Goal: Information Seeking & Learning: Learn about a topic

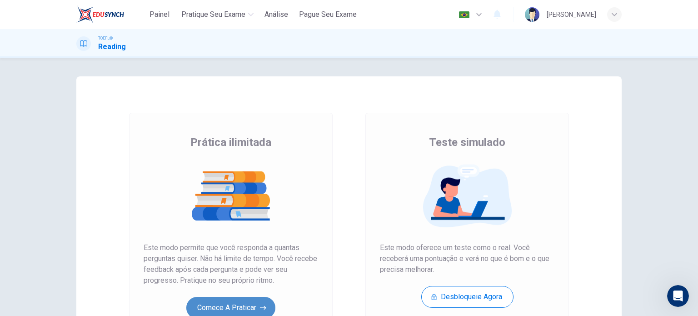
click at [218, 307] on button "Comece a praticar" at bounding box center [230, 308] width 89 height 22
click at [228, 310] on button "Comece a praticar" at bounding box center [230, 308] width 89 height 22
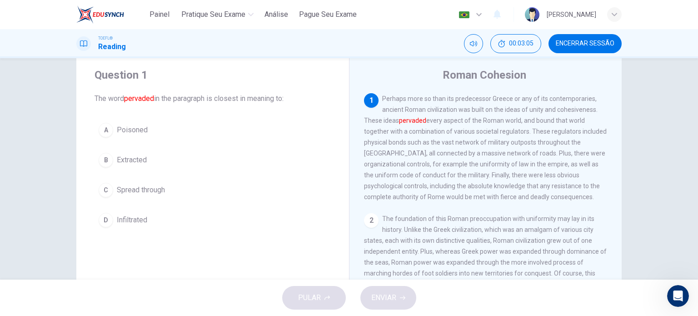
scroll to position [22, 0]
click at [139, 195] on span "Spread through" at bounding box center [141, 191] width 48 height 11
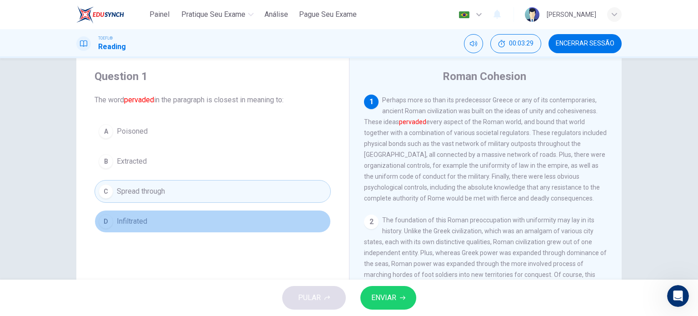
click at [146, 226] on button "D Infiltrated" at bounding box center [213, 221] width 236 height 23
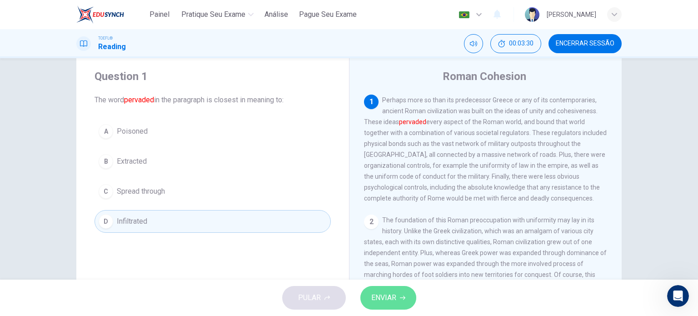
click at [394, 287] on button "ENVIAR" at bounding box center [388, 298] width 56 height 24
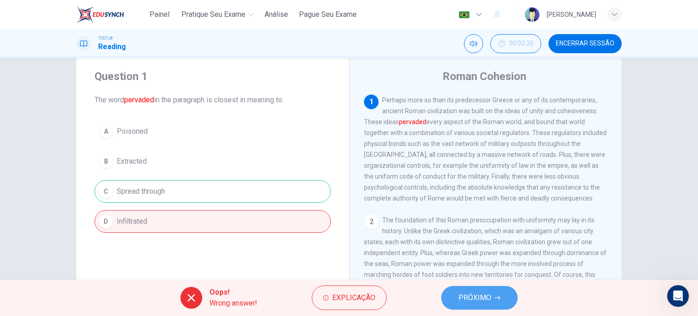
click at [492, 298] on button "PRÓXIMO" at bounding box center [479, 298] width 76 height 24
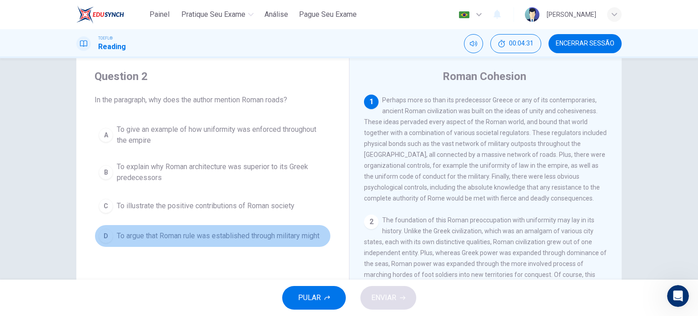
click at [300, 236] on span "To argue that Roman rule was established through military might" at bounding box center [218, 235] width 203 height 11
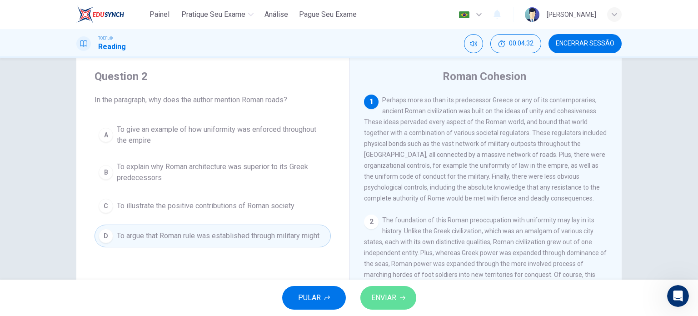
click at [391, 292] on span "ENVIAR" at bounding box center [383, 297] width 25 height 13
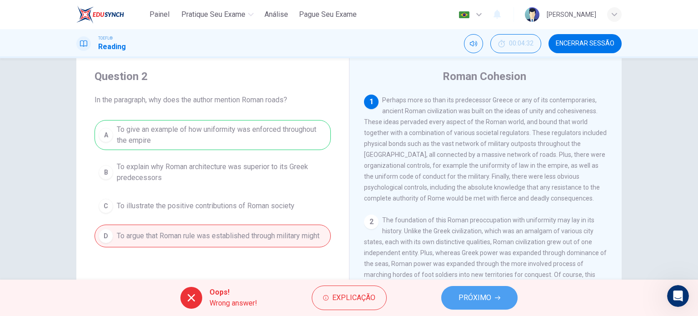
click at [483, 293] on span "PRÓXIMO" at bounding box center [475, 297] width 33 height 13
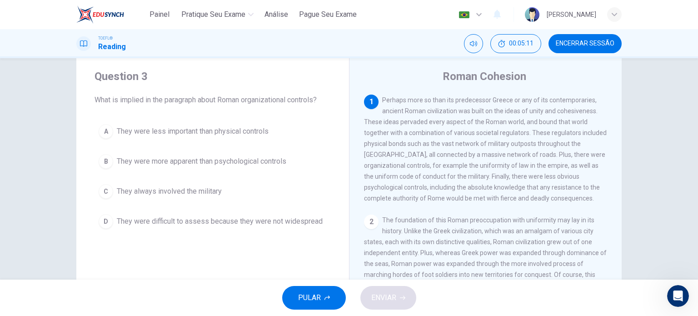
click at [236, 165] on span "They were more apparent than psychological controls" at bounding box center [202, 161] width 170 height 11
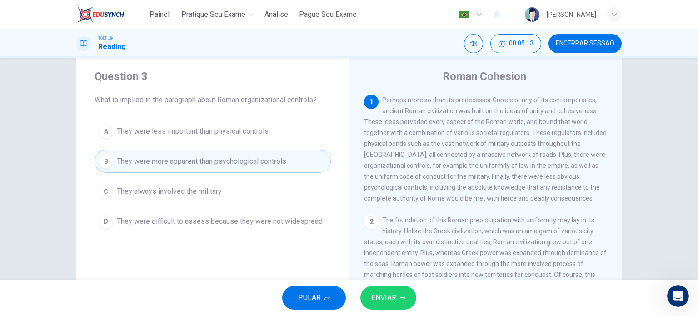
click at [376, 300] on span "ENVIAR" at bounding box center [383, 297] width 25 height 13
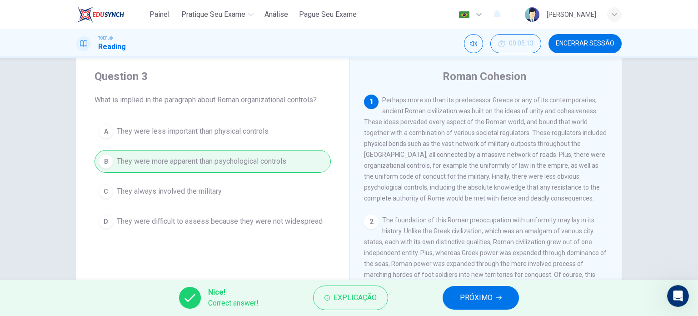
click at [471, 299] on span "PRÓXIMO" at bounding box center [476, 297] width 33 height 13
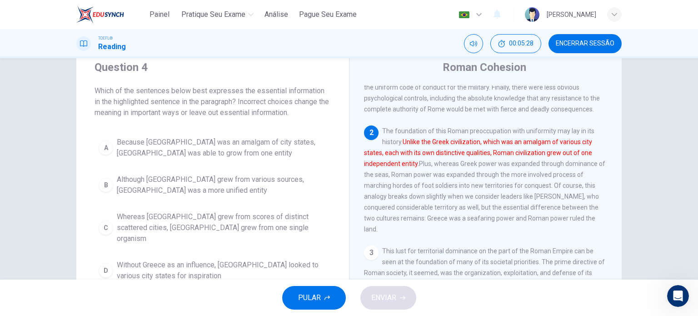
scroll to position [33, 0]
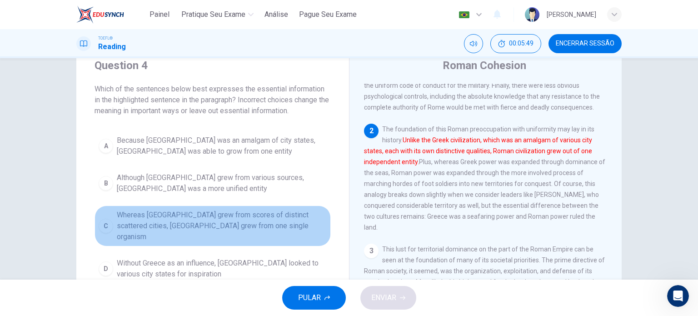
click at [280, 216] on span "Whereas [GEOGRAPHIC_DATA] grew from scores of distinct scattered cities, [GEOGR…" at bounding box center [222, 226] width 210 height 33
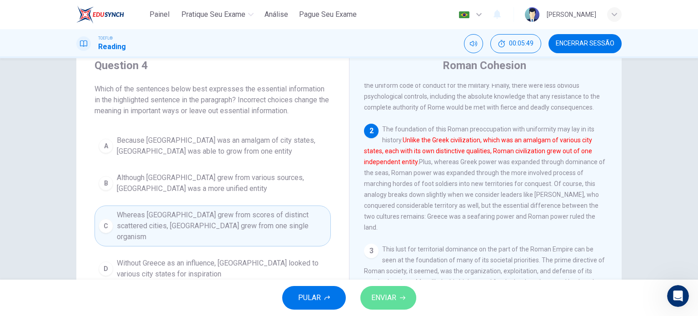
click at [388, 295] on span "ENVIAR" at bounding box center [383, 297] width 25 height 13
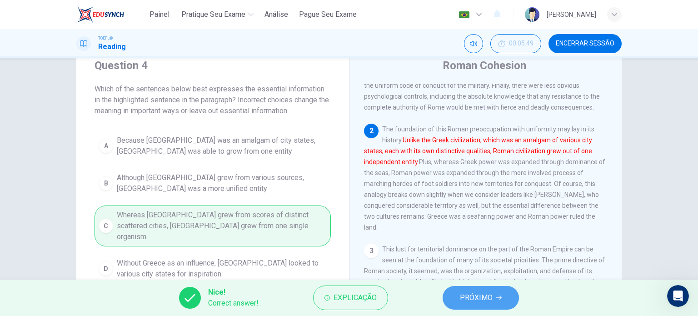
click at [489, 299] on span "PRÓXIMO" at bounding box center [476, 297] width 33 height 13
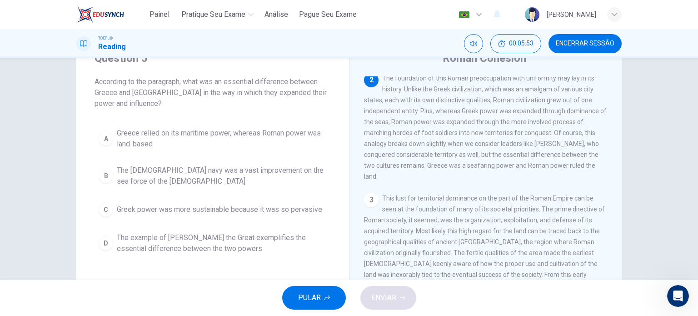
scroll to position [40, 0]
click at [296, 128] on span "Greece relied on its maritime power, whereas Roman power was land-based" at bounding box center [222, 139] width 210 height 22
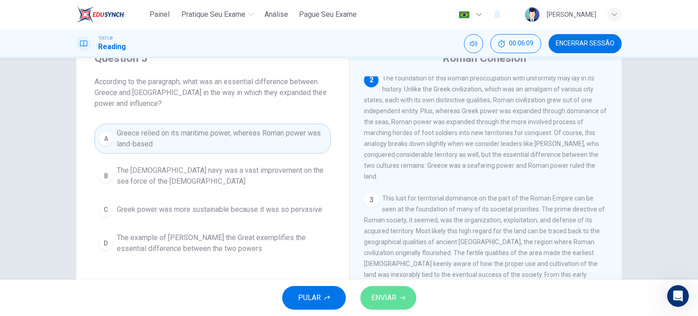
click at [394, 301] on span "ENVIAR" at bounding box center [383, 297] width 25 height 13
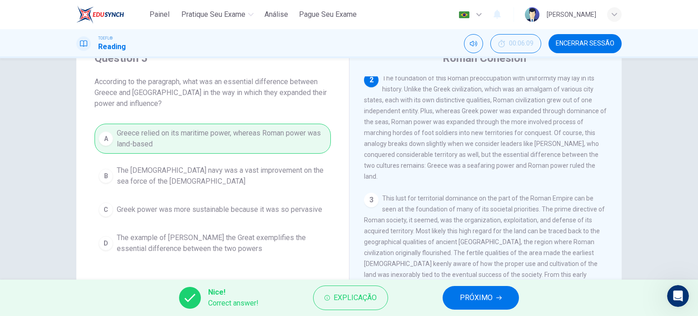
click at [475, 292] on span "PRÓXIMO" at bounding box center [476, 297] width 33 height 13
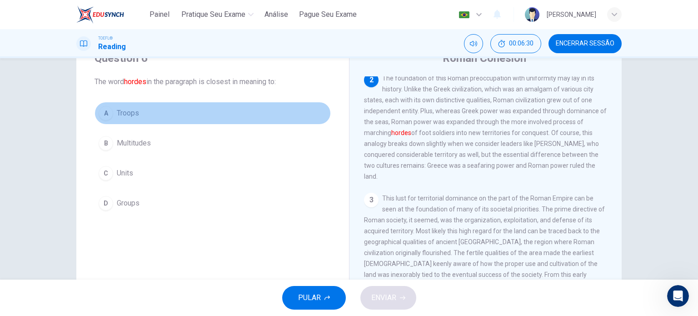
click at [120, 112] on span "Troops" at bounding box center [128, 113] width 22 height 11
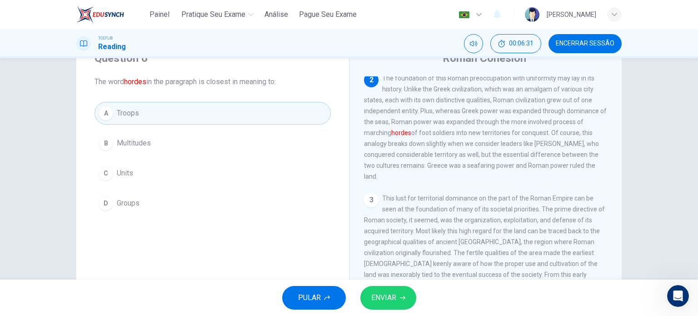
click at [400, 305] on button "ENVIAR" at bounding box center [388, 298] width 56 height 24
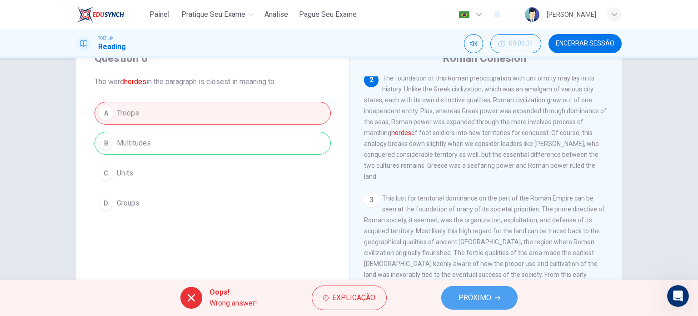
click at [471, 294] on span "PRÓXIMO" at bounding box center [475, 297] width 33 height 13
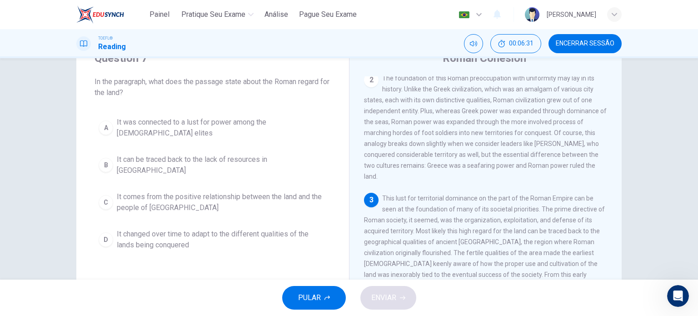
scroll to position [223, 0]
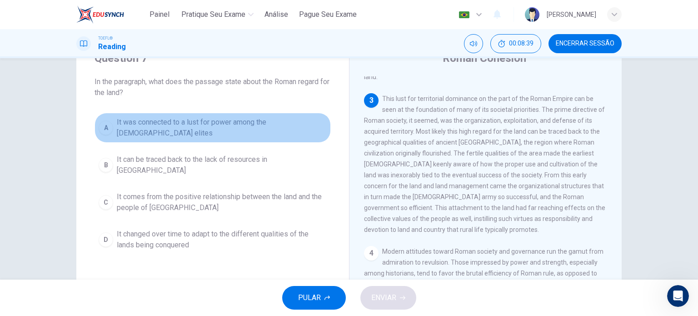
click at [293, 120] on span "It was connected to a lust for power among the [DEMOGRAPHIC_DATA] elites" at bounding box center [222, 128] width 210 height 22
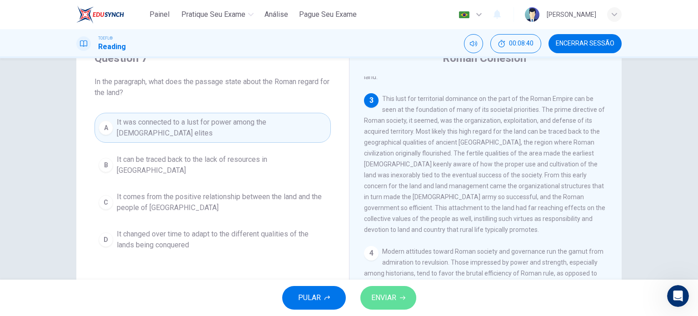
click at [389, 299] on span "ENVIAR" at bounding box center [383, 297] width 25 height 13
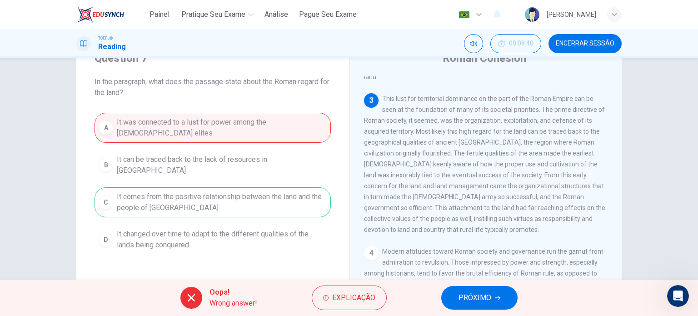
click at [281, 176] on div "A It was connected to a lust for power among the [DEMOGRAPHIC_DATA] elites B It…" at bounding box center [213, 184] width 236 height 142
click at [574, 41] on span "Encerrar Sessão" at bounding box center [585, 43] width 59 height 7
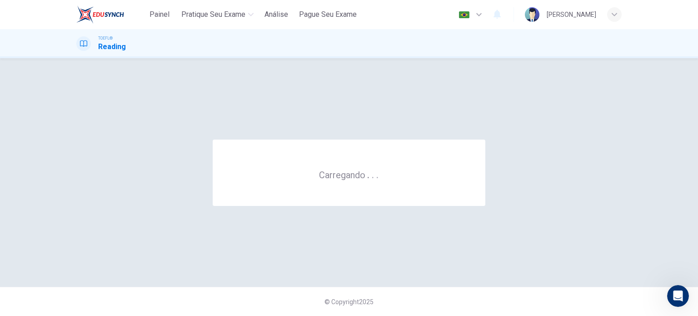
scroll to position [0, 0]
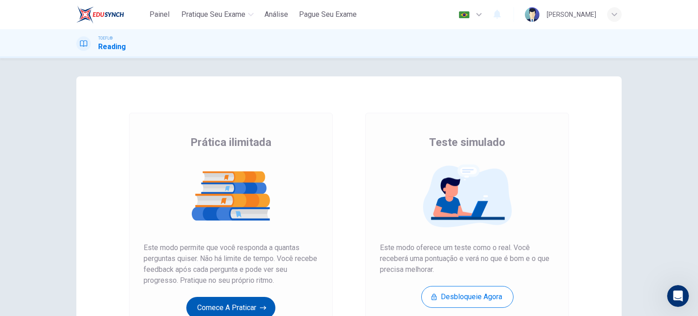
click at [229, 305] on button "Comece a praticar" at bounding box center [230, 308] width 89 height 22
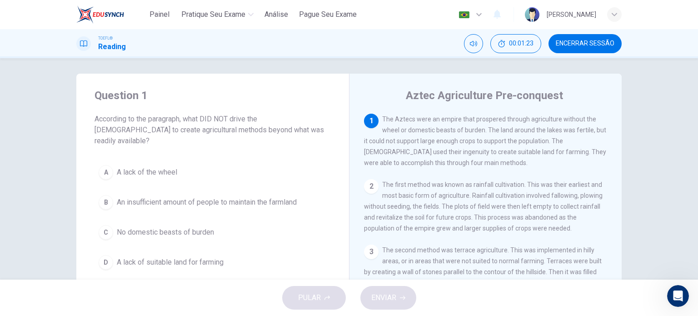
scroll to position [2, 0]
click at [259, 198] on span "An insufficient amount of people to maintain the farmland" at bounding box center [207, 203] width 180 height 11
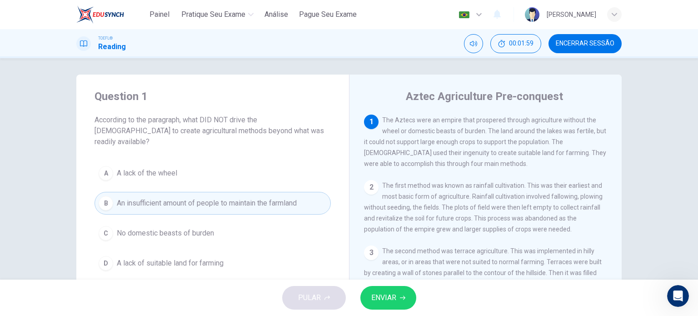
click at [404, 296] on icon "button" at bounding box center [402, 298] width 5 height 4
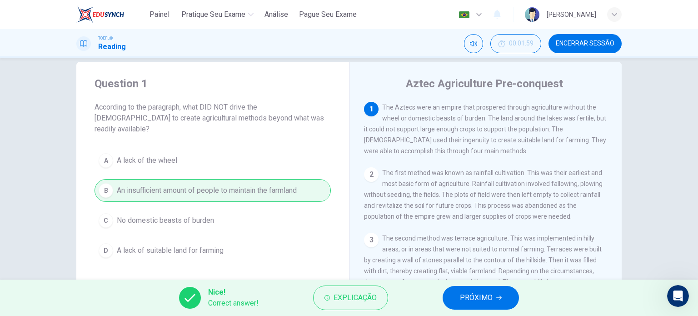
scroll to position [16, 0]
drag, startPoint x: 483, startPoint y: 118, endPoint x: 385, endPoint y: 108, distance: 98.2
click at [385, 108] on span "The Aztecs were an empire that prospered through agriculture without the wheel …" at bounding box center [485, 127] width 242 height 51
click at [472, 297] on span "PRÓXIMO" at bounding box center [476, 297] width 33 height 13
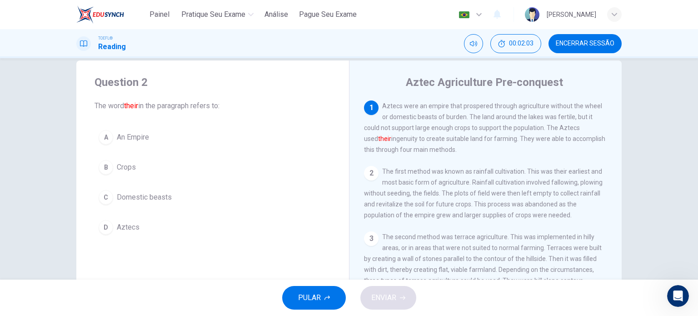
click at [121, 220] on button "D Aztecs" at bounding box center [213, 227] width 236 height 23
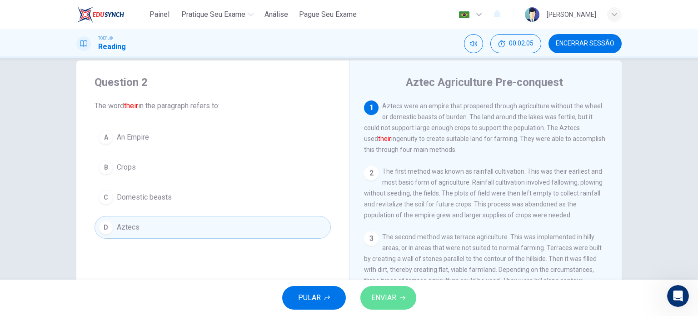
click at [393, 305] on button "ENVIAR" at bounding box center [388, 298] width 56 height 24
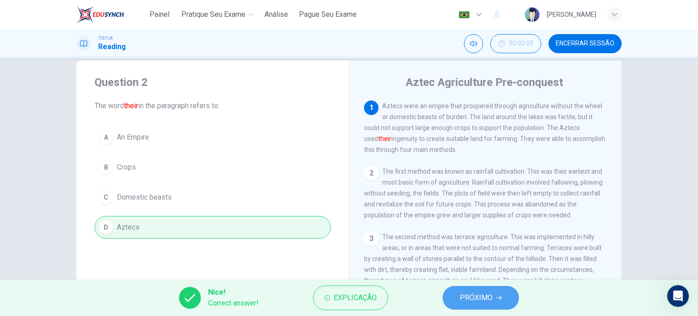
click at [490, 305] on button "PRÓXIMO" at bounding box center [481, 298] width 76 height 24
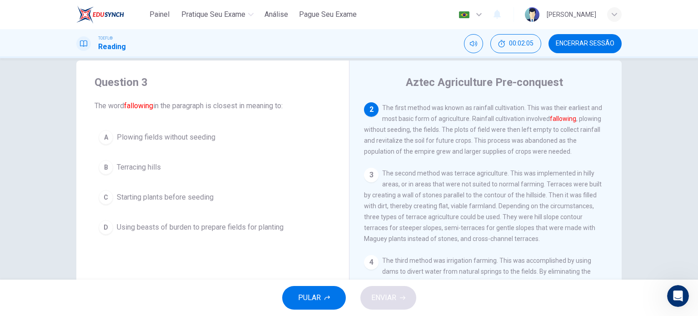
scroll to position [67, 0]
click at [205, 136] on span "Plowing fields without seeding" at bounding box center [166, 137] width 99 height 11
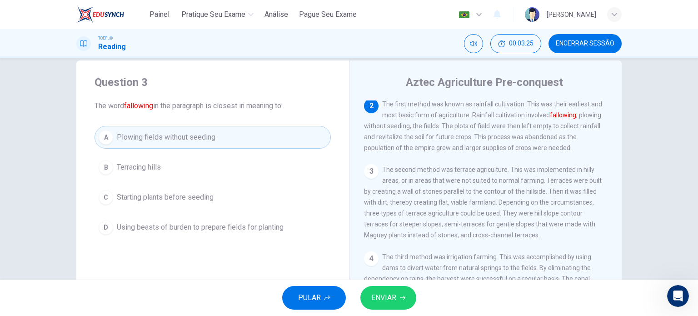
click at [385, 303] on span "ENVIAR" at bounding box center [383, 297] width 25 height 13
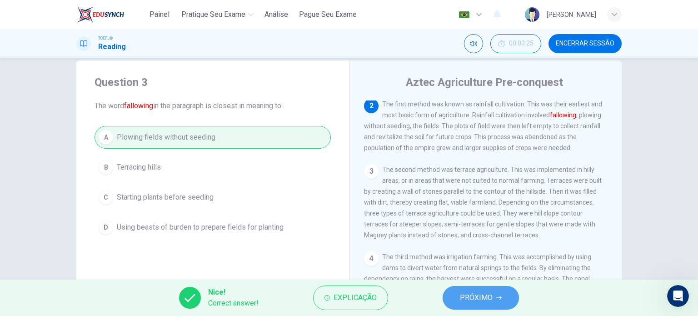
click at [473, 301] on span "PRÓXIMO" at bounding box center [476, 297] width 33 height 13
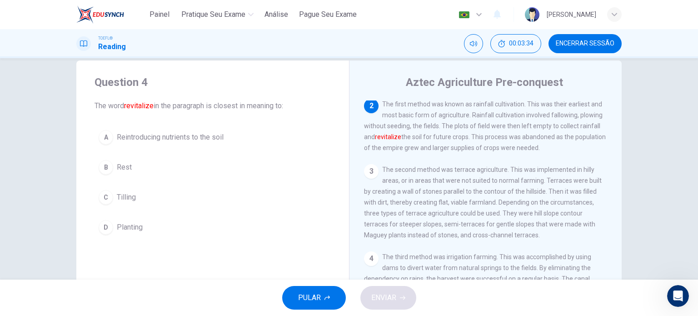
click at [194, 128] on button "A Reintroducing nutrients to the soil" at bounding box center [213, 137] width 236 height 23
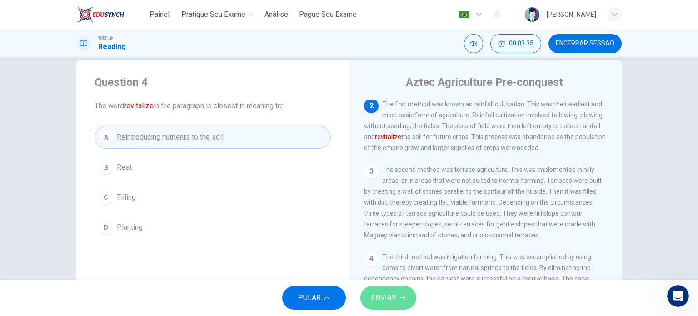
click at [400, 293] on button "ENVIAR" at bounding box center [388, 298] width 56 height 24
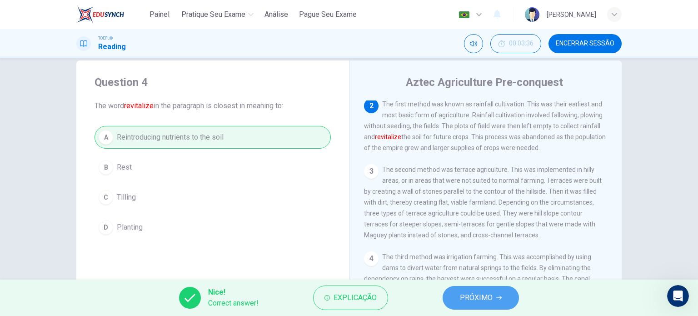
click at [484, 299] on span "PRÓXIMO" at bounding box center [476, 297] width 33 height 13
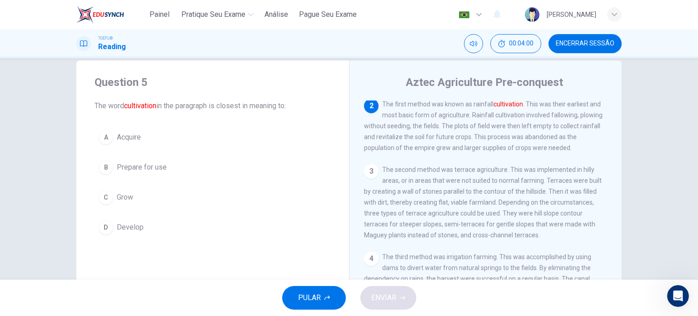
click at [137, 126] on button "A Acquire" at bounding box center [213, 137] width 236 height 23
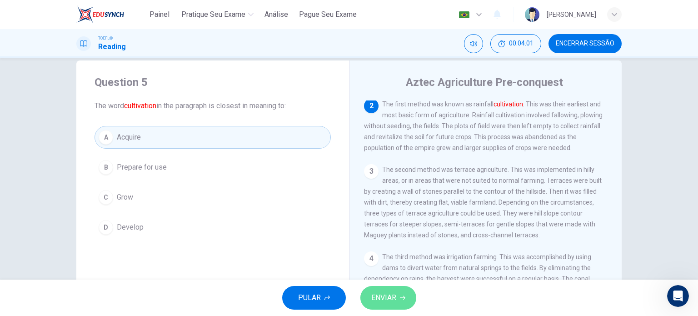
click at [400, 305] on button "ENVIAR" at bounding box center [388, 298] width 56 height 24
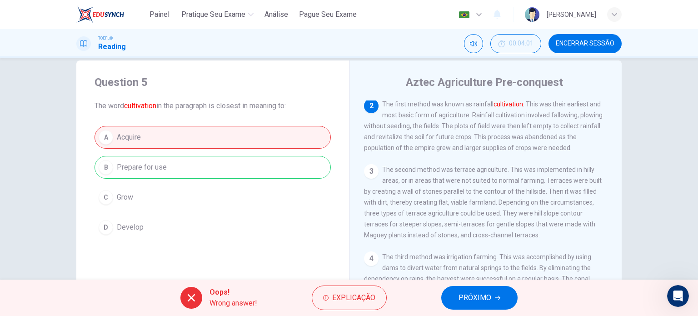
click at [471, 303] on span "PRÓXIMO" at bounding box center [475, 297] width 33 height 13
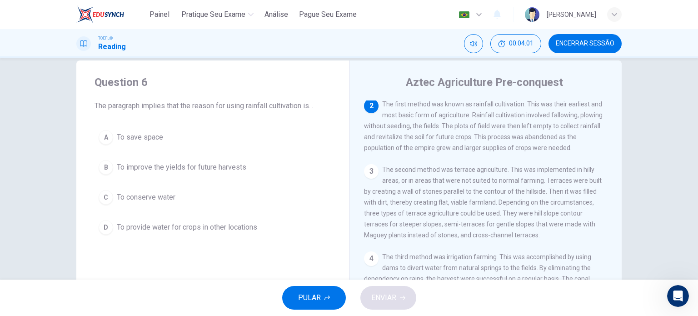
scroll to position [0, 0]
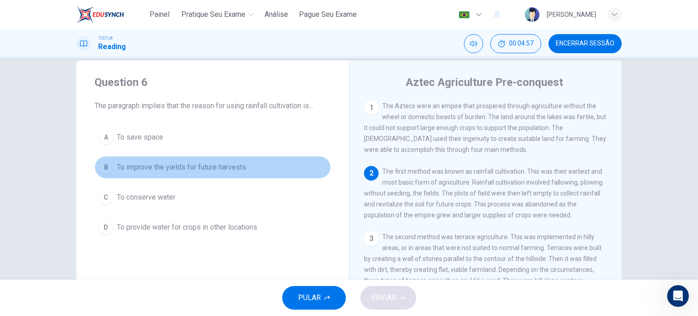
click at [150, 165] on span "To improve the yields for future harvests" at bounding box center [182, 167] width 130 height 11
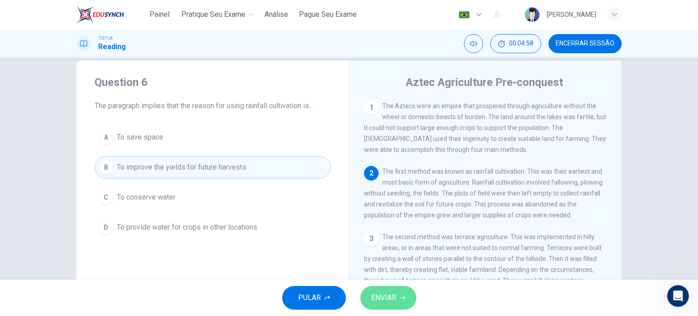
click at [384, 287] on button "ENVIAR" at bounding box center [388, 298] width 56 height 24
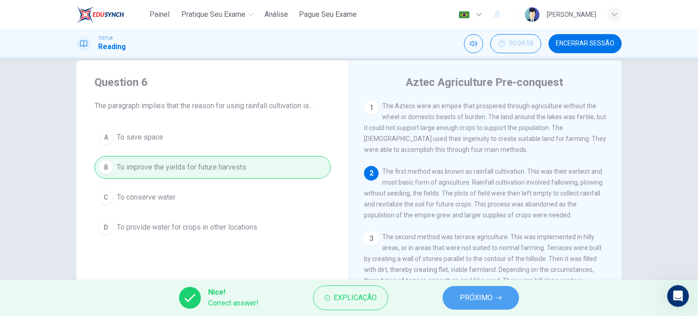
click at [478, 292] on span "PRÓXIMO" at bounding box center [476, 297] width 33 height 13
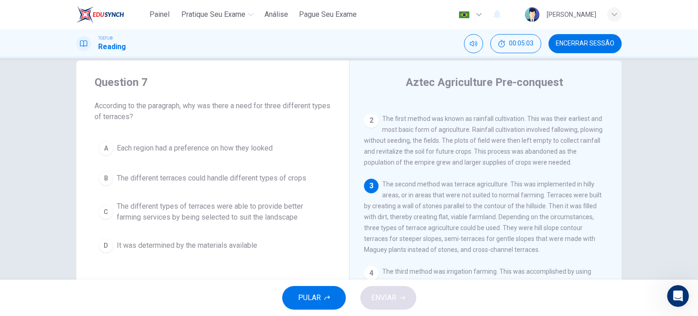
scroll to position [56, 0]
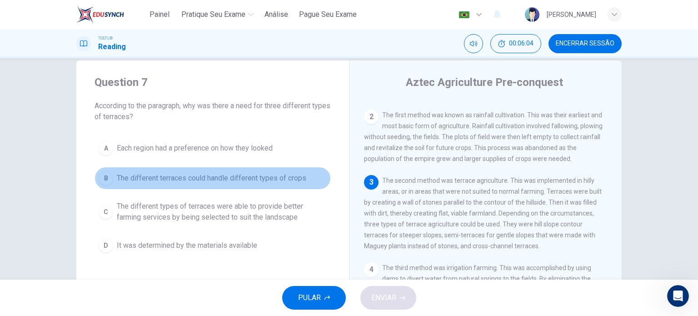
click at [220, 183] on span "The different terraces could handle different types of crops" at bounding box center [212, 178] width 190 height 11
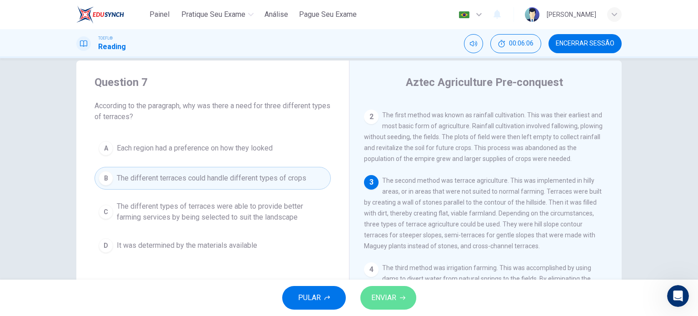
click at [385, 290] on button "ENVIAR" at bounding box center [388, 298] width 56 height 24
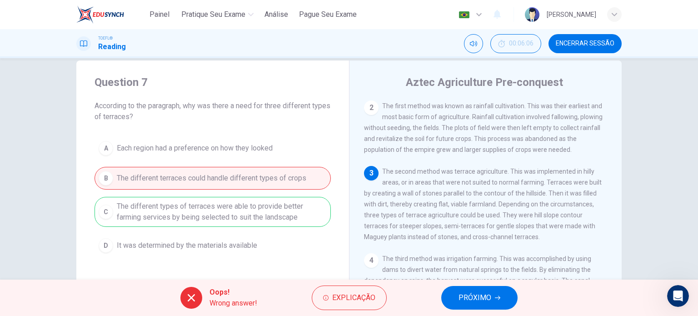
scroll to position [66, 0]
click at [477, 296] on span "PRÓXIMO" at bounding box center [475, 297] width 33 height 13
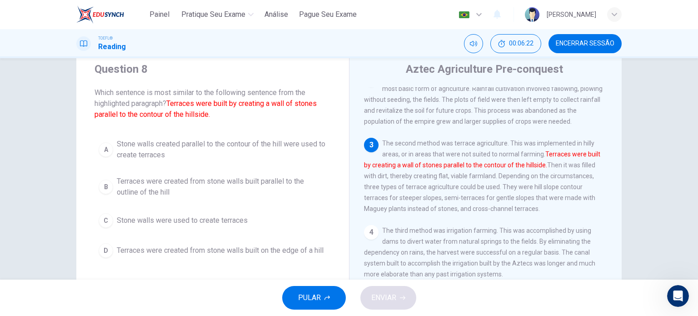
scroll to position [30, 0]
click at [275, 185] on span "Terraces were created from stone walls built parallel to the outline of the hill" at bounding box center [222, 186] width 210 height 22
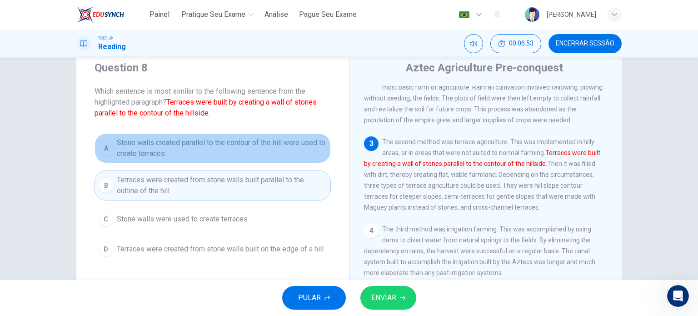
click at [291, 152] on span "Stone walls created parallel to the contour of the hill were used to create ter…" at bounding box center [222, 148] width 210 height 22
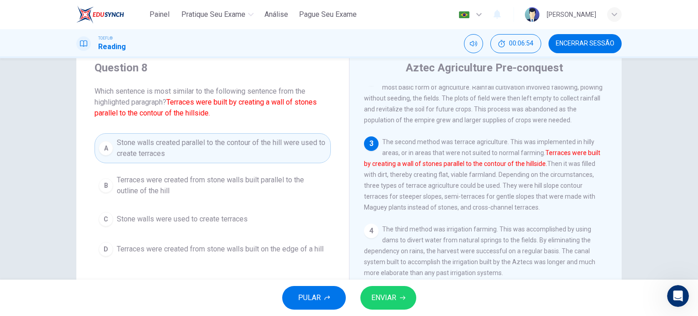
click at [392, 295] on span "ENVIAR" at bounding box center [383, 297] width 25 height 13
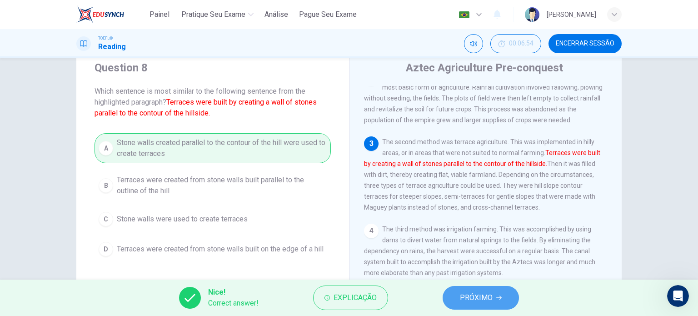
click at [465, 303] on span "PRÓXIMO" at bounding box center [476, 297] width 33 height 13
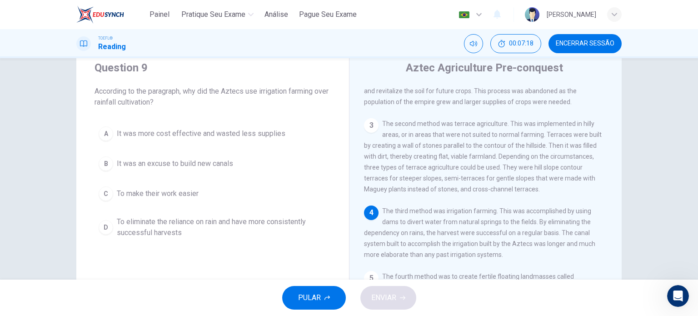
click at [289, 220] on span "To eliminate the reliance on rain and have more consistently successful harvests" at bounding box center [222, 227] width 210 height 22
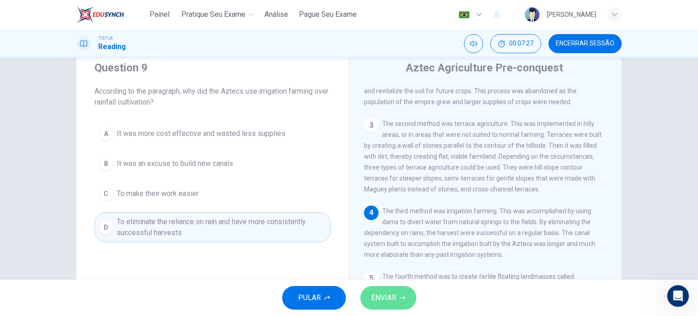
click at [401, 296] on icon "button" at bounding box center [402, 297] width 5 height 5
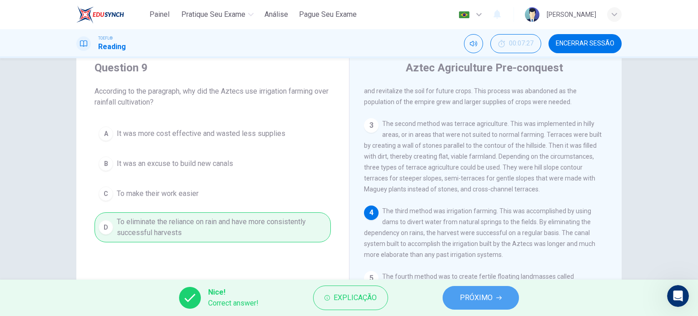
click at [475, 298] on span "PRÓXIMO" at bounding box center [476, 297] width 33 height 13
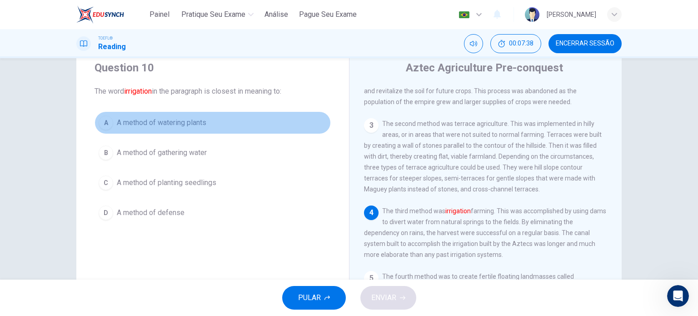
click at [190, 118] on span "A method of watering plants" at bounding box center [162, 122] width 90 height 11
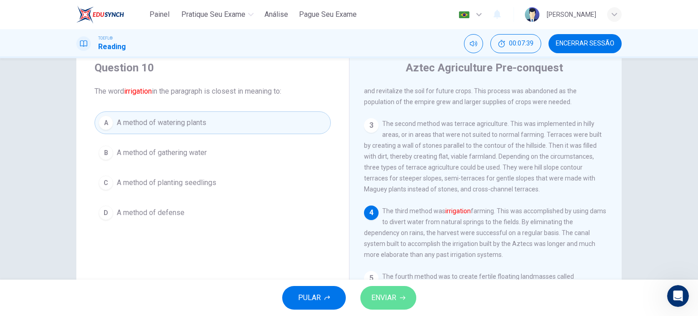
click at [396, 292] on button "ENVIAR" at bounding box center [388, 298] width 56 height 24
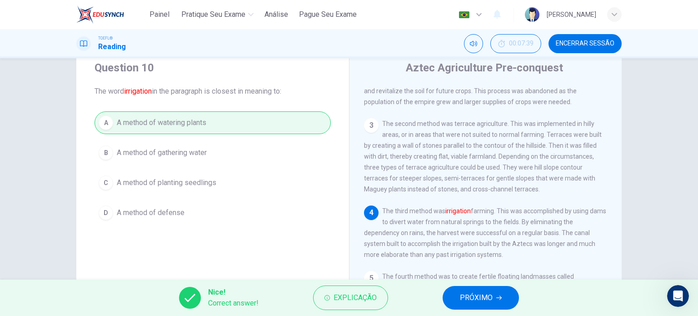
click at [485, 290] on button "PRÓXIMO" at bounding box center [481, 298] width 76 height 24
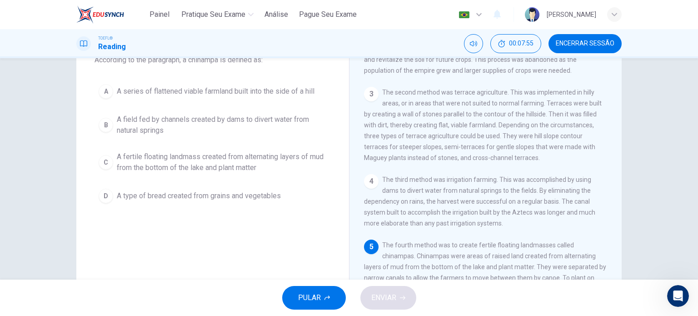
scroll to position [62, 0]
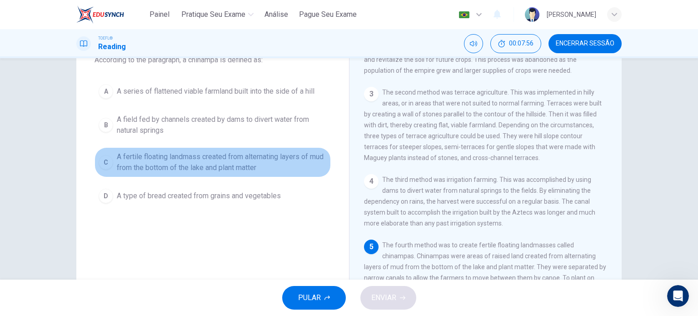
click at [244, 170] on span "A fertile floating landmass created from alternating layers of mud from the bot…" at bounding box center [222, 162] width 210 height 22
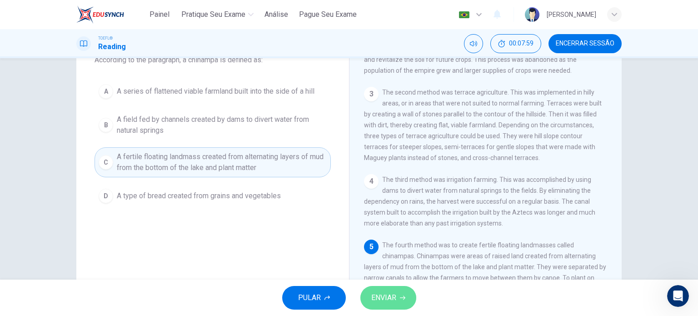
click at [384, 297] on span "ENVIAR" at bounding box center [383, 297] width 25 height 13
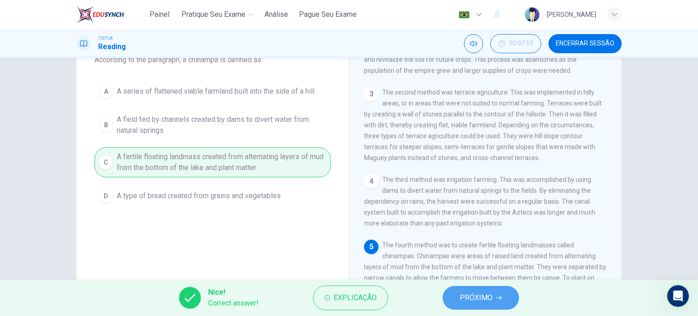
click at [476, 304] on button "PRÓXIMO" at bounding box center [481, 298] width 76 height 24
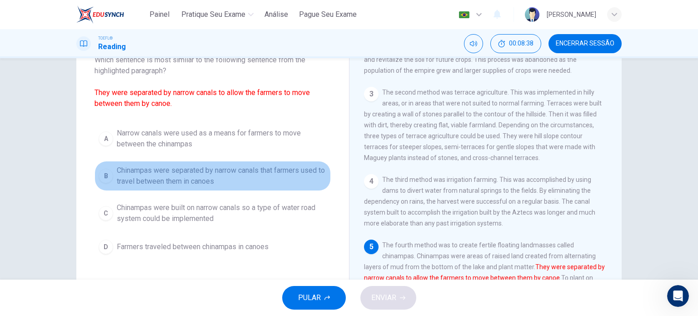
click at [288, 179] on span "Chinampas were separated by narrow canals that farmers used to travel between t…" at bounding box center [222, 176] width 210 height 22
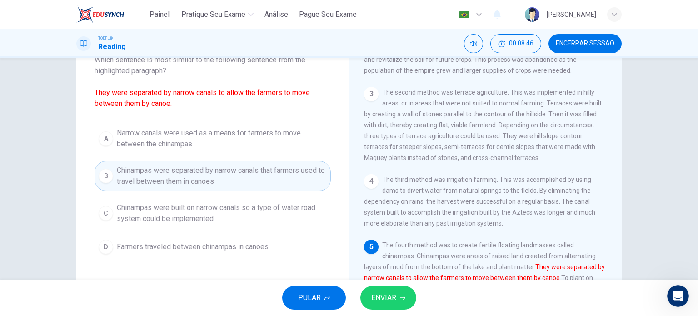
click at [374, 293] on span "ENVIAR" at bounding box center [383, 297] width 25 height 13
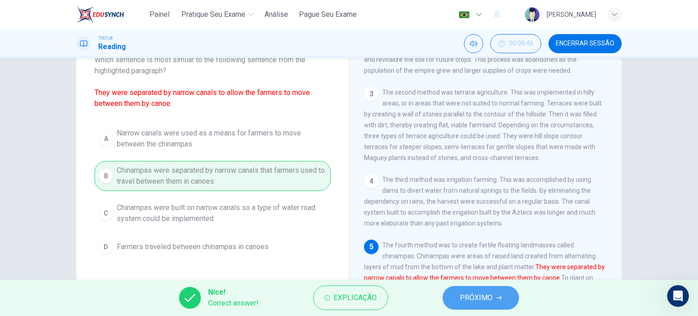
click at [473, 296] on span "PRÓXIMO" at bounding box center [476, 297] width 33 height 13
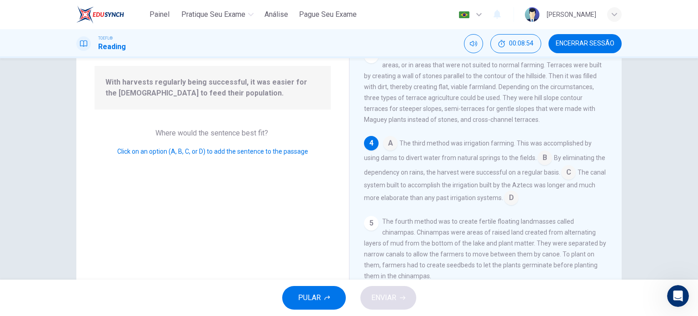
scroll to position [85, 0]
click at [576, 176] on input at bounding box center [568, 173] width 15 height 15
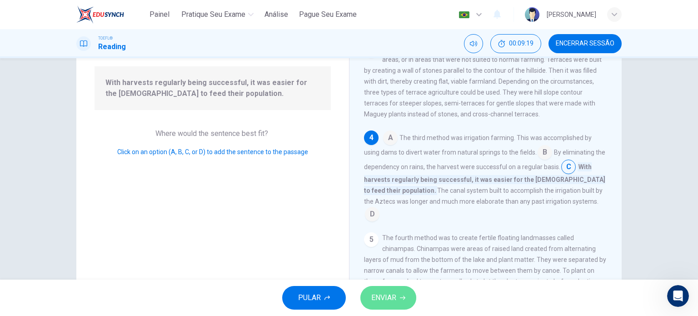
click at [393, 289] on button "ENVIAR" at bounding box center [388, 298] width 56 height 24
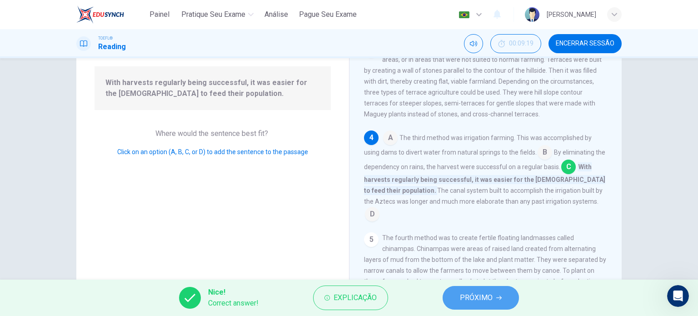
click at [485, 291] on span "PRÓXIMO" at bounding box center [476, 297] width 33 height 13
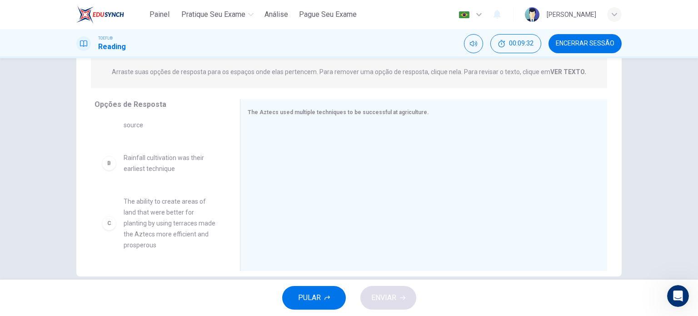
scroll to position [49, 0]
click at [169, 169] on span "Rainfall cultivation was their earliest technique" at bounding box center [171, 163] width 95 height 22
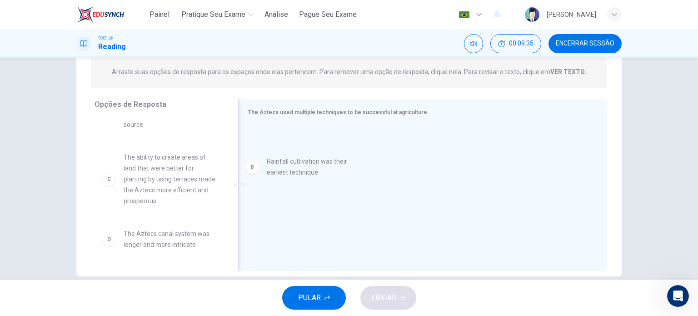
drag, startPoint x: 138, startPoint y: 168, endPoint x: 301, endPoint y: 171, distance: 163.7
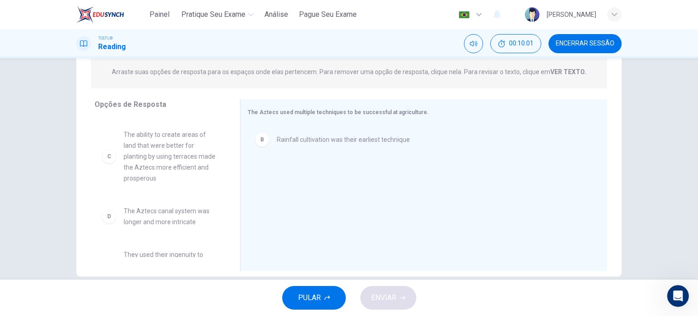
scroll to position [72, 0]
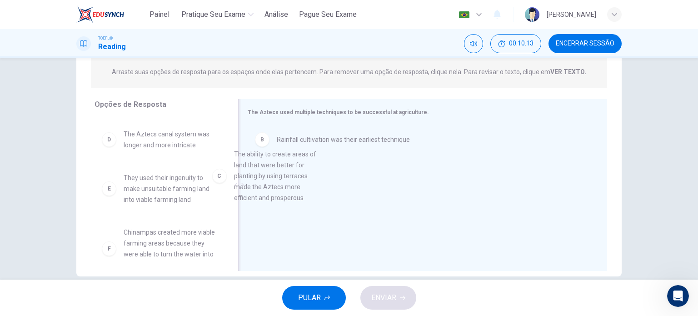
drag, startPoint x: 153, startPoint y: 168, endPoint x: 272, endPoint y: 190, distance: 121.6
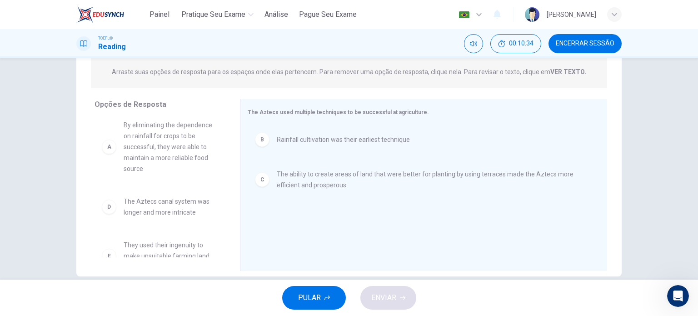
scroll to position [5, 0]
click at [95, 231] on div "A By eliminating the dependence on rainfall for crops to be successful, they we…" at bounding box center [160, 183] width 131 height 140
drag, startPoint x: 154, startPoint y: 248, endPoint x: 346, endPoint y: 221, distance: 194.5
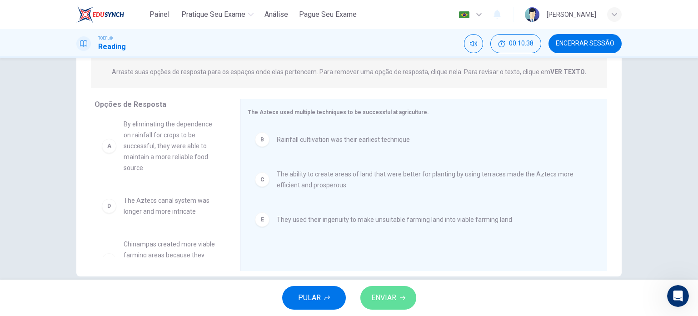
click at [387, 297] on span "ENVIAR" at bounding box center [383, 297] width 25 height 13
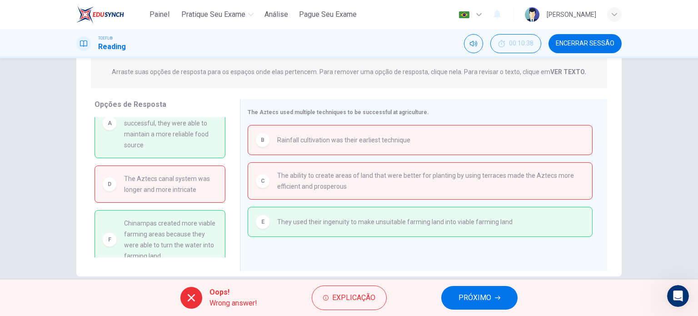
scroll to position [40, 0]
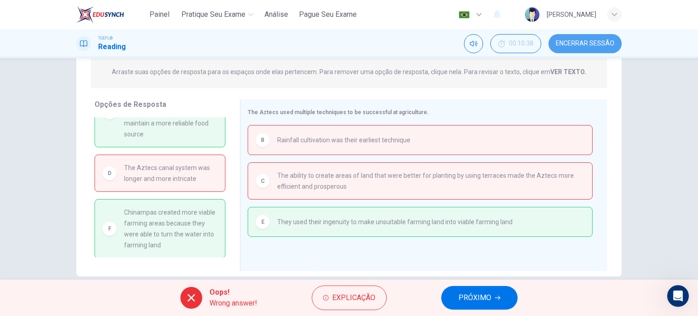
click at [591, 45] on span "Encerrar Sessão" at bounding box center [585, 43] width 59 height 7
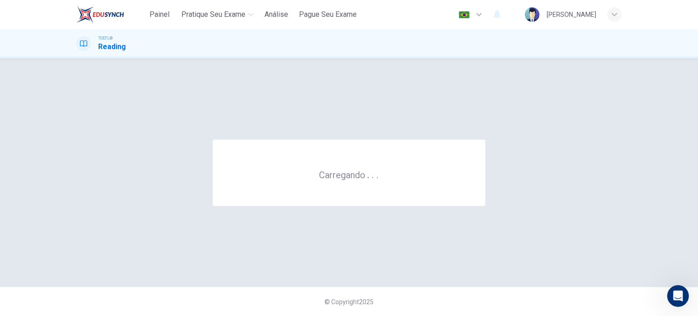
scroll to position [0, 0]
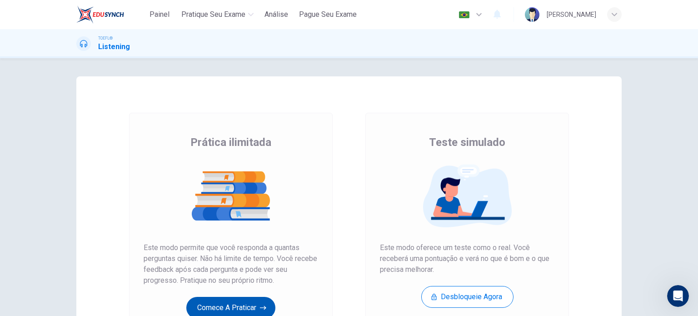
click at [214, 300] on button "Comece a praticar" at bounding box center [230, 308] width 89 height 22
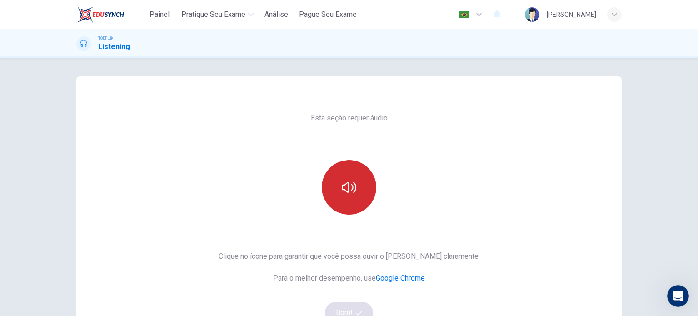
click at [346, 198] on button "button" at bounding box center [349, 187] width 55 height 55
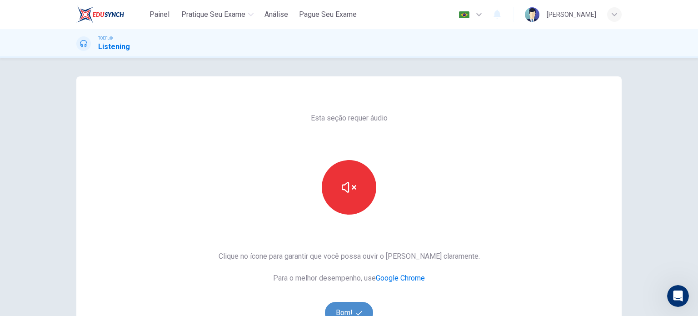
click at [338, 310] on button "Bom!" at bounding box center [349, 313] width 49 height 22
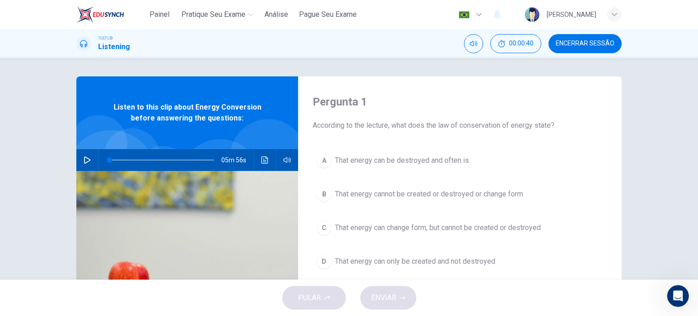
click at [84, 161] on icon "button" at bounding box center [87, 159] width 7 height 7
click at [261, 160] on icon "Clique para ver a transcrição do áudio" at bounding box center [264, 159] width 7 height 7
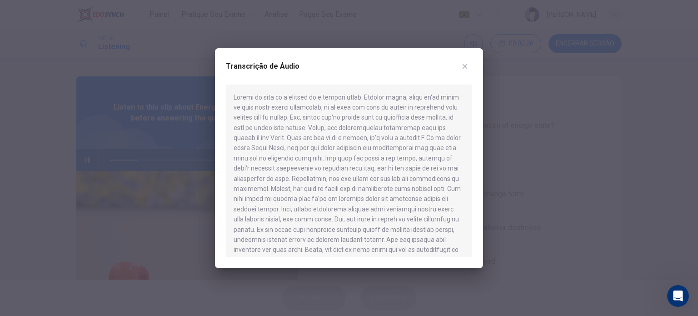
click at [165, 190] on div at bounding box center [349, 158] width 698 height 316
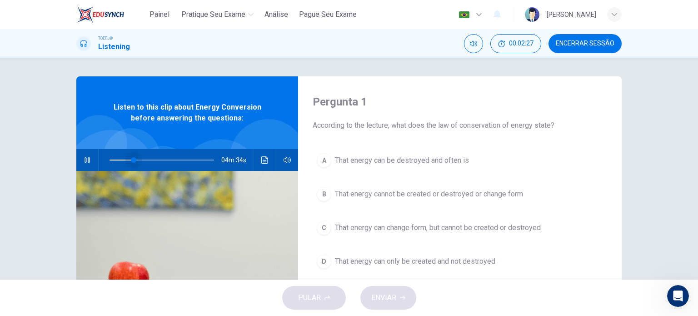
click at [131, 158] on span at bounding box center [133, 159] width 5 height 5
type input "0"
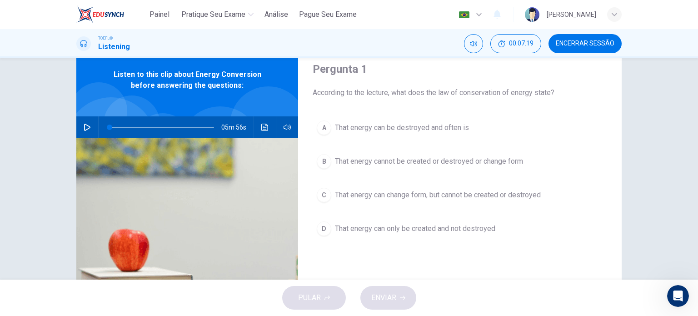
scroll to position [36, 0]
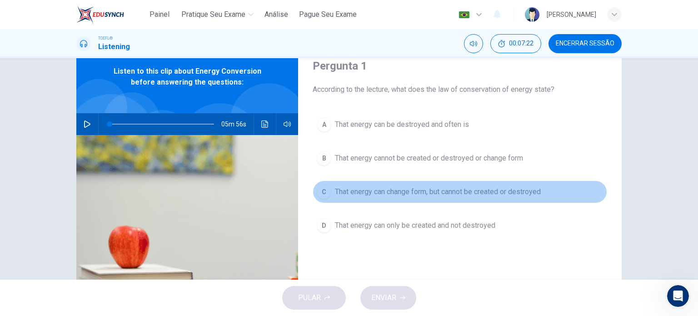
click at [452, 192] on span "That energy can change form, but cannot be created or destroyed" at bounding box center [438, 191] width 206 height 11
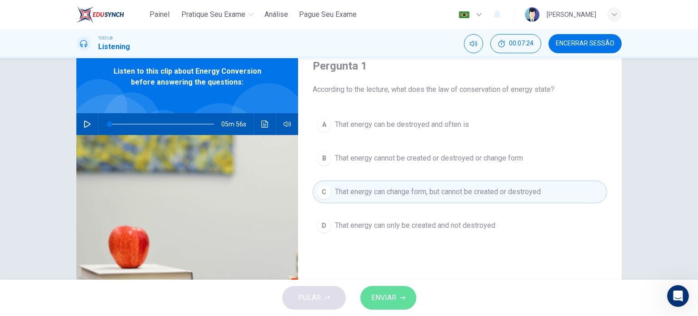
click at [382, 300] on span "ENVIAR" at bounding box center [383, 297] width 25 height 13
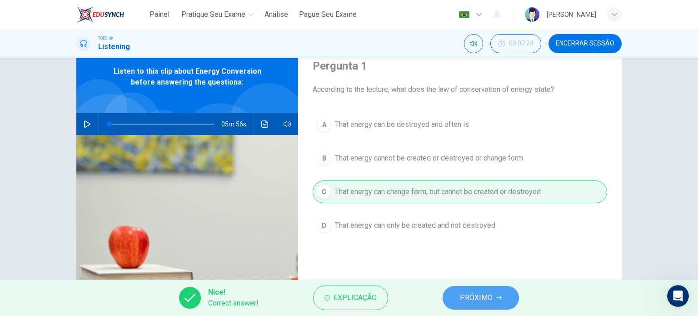
click at [468, 306] on button "PRÓXIMO" at bounding box center [481, 298] width 76 height 24
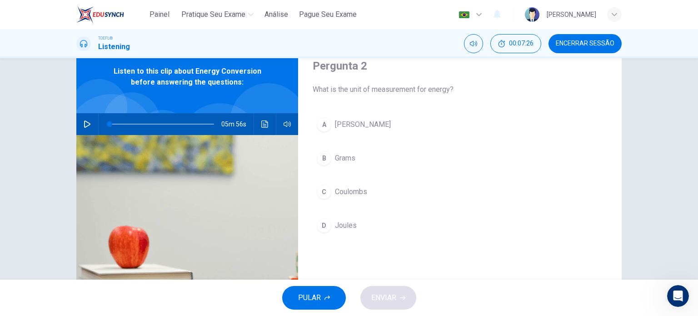
click at [340, 212] on div "A Watts B Grams C Coulombs D Joules" at bounding box center [460, 184] width 295 height 142
click at [335, 223] on span "Joules" at bounding box center [346, 225] width 22 height 11
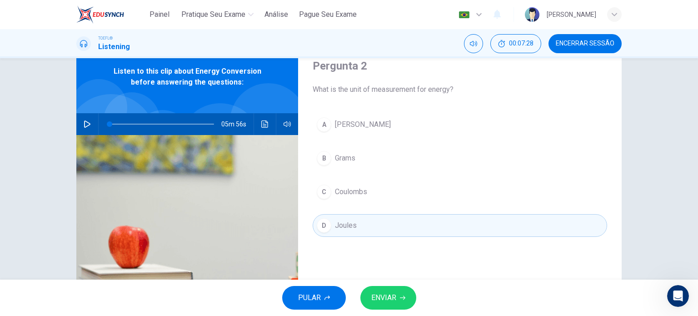
click at [377, 301] on span "ENVIAR" at bounding box center [383, 297] width 25 height 13
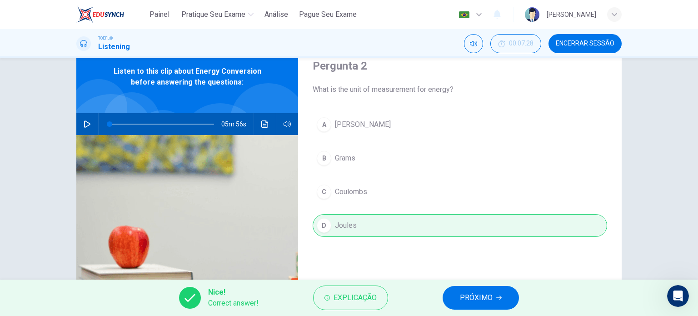
click at [470, 296] on span "PRÓXIMO" at bounding box center [476, 297] width 33 height 13
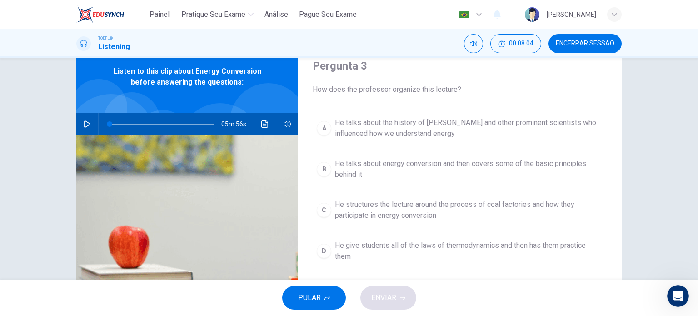
click at [457, 160] on span "He talks about energy conversion and then covers some of the basic principles b…" at bounding box center [469, 169] width 268 height 22
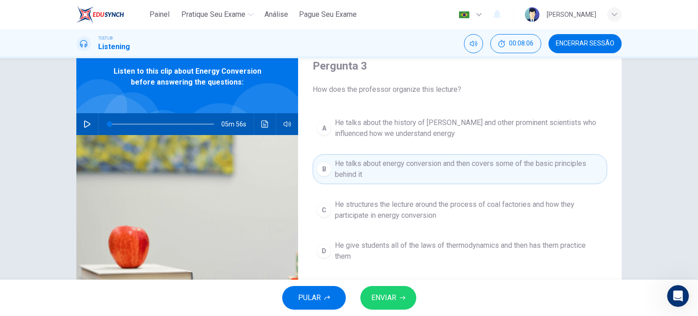
click at [396, 299] on button "ENVIAR" at bounding box center [388, 298] width 56 height 24
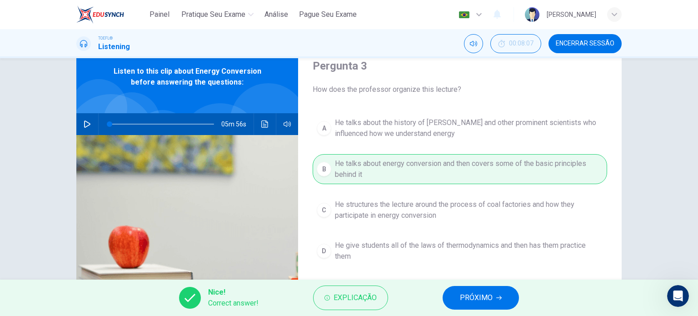
click at [472, 301] on span "PRÓXIMO" at bounding box center [476, 297] width 33 height 13
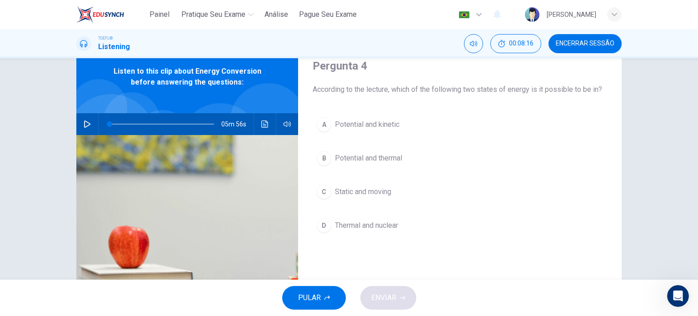
click at [394, 125] on span "Potential and kinetic" at bounding box center [367, 124] width 65 height 11
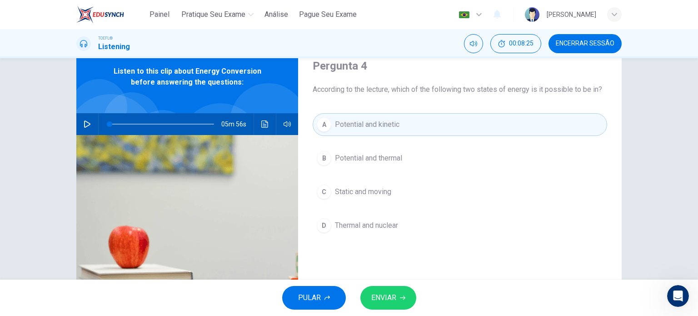
click at [376, 296] on span "ENVIAR" at bounding box center [383, 297] width 25 height 13
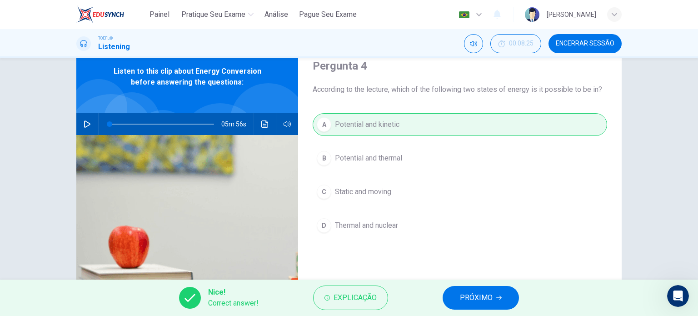
click at [469, 295] on span "PRÓXIMO" at bounding box center [476, 297] width 33 height 13
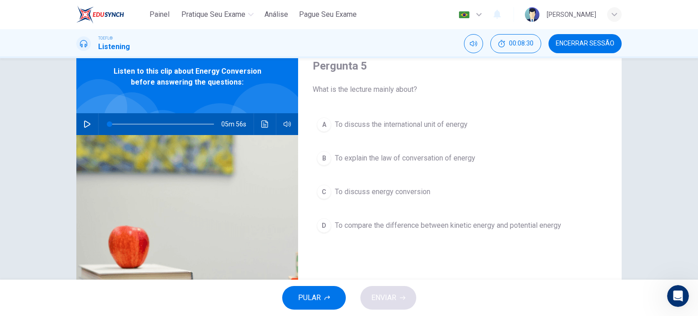
click at [409, 191] on span "To discuss energy conversion" at bounding box center [382, 191] width 95 height 11
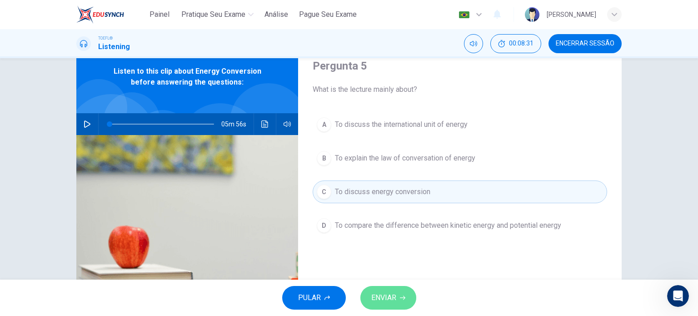
click at [387, 293] on span "ENVIAR" at bounding box center [383, 297] width 25 height 13
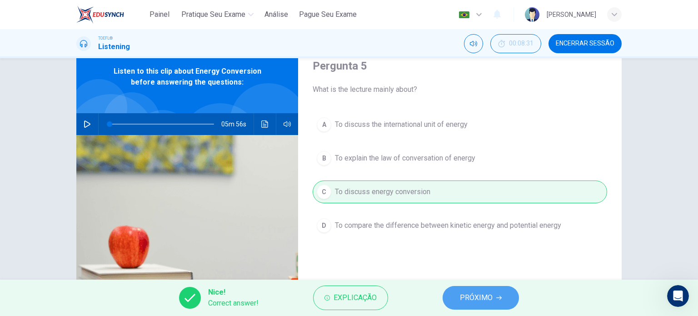
click at [469, 296] on span "PRÓXIMO" at bounding box center [476, 297] width 33 height 13
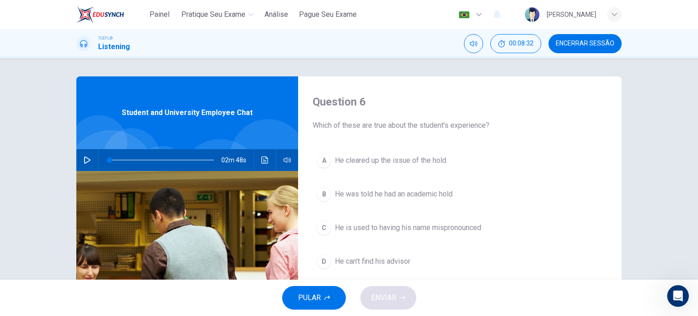
click at [577, 48] on button "Encerrar Sessão" at bounding box center [585, 43] width 73 height 19
click at [87, 160] on icon "button" at bounding box center [87, 159] width 7 height 7
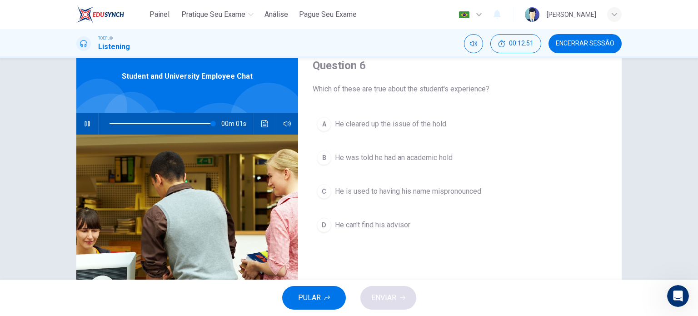
scroll to position [36, 0]
type input "0"
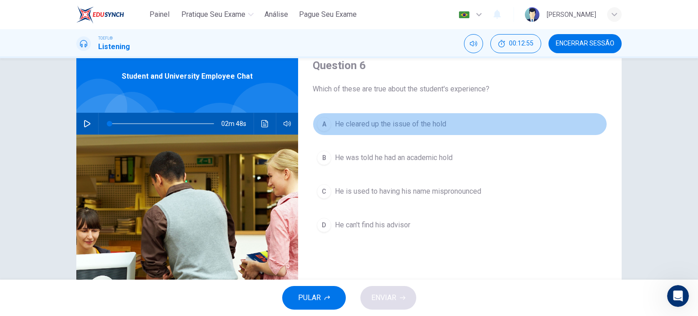
click at [416, 122] on span "He cleared up the issue of the hold" at bounding box center [390, 124] width 111 height 11
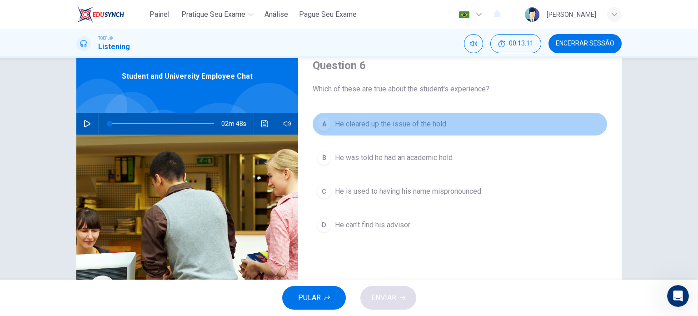
click at [406, 128] on span "He cleared up the issue of the hold" at bounding box center [390, 124] width 111 height 11
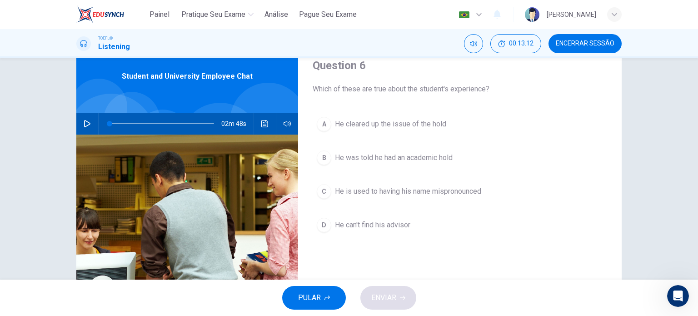
click at [382, 195] on span "He is used to having his name mispronounced" at bounding box center [408, 191] width 146 height 11
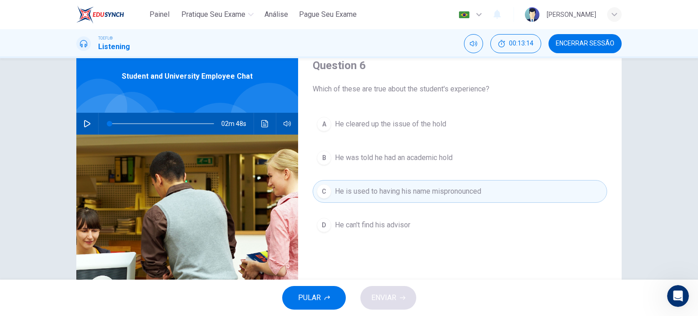
scroll to position [131, 0]
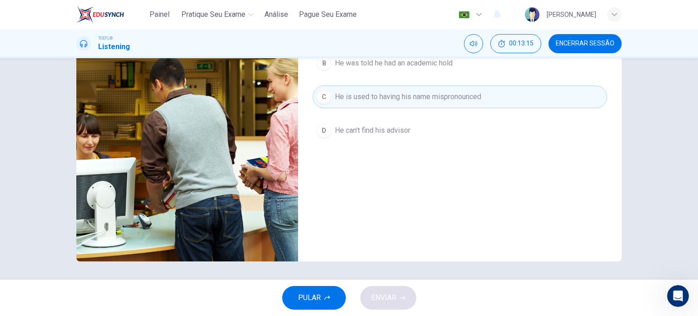
click at [385, 297] on div "PULAR ENVIAR" at bounding box center [349, 298] width 698 height 36
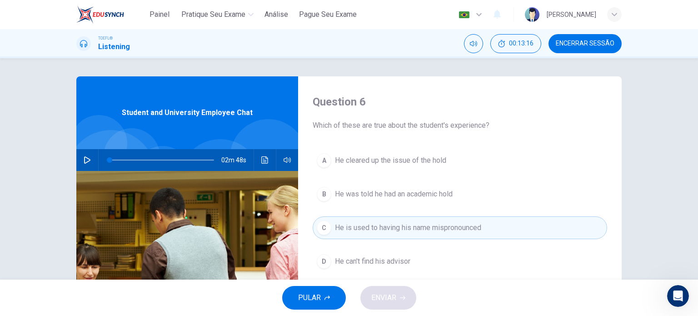
click at [358, 156] on span "He cleared up the issue of the hold" at bounding box center [390, 160] width 111 height 11
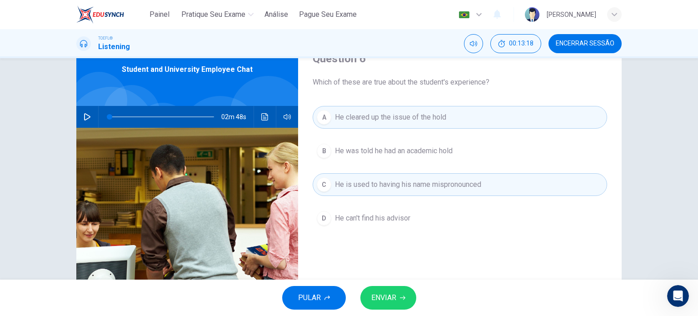
scroll to position [44, 0]
click at [353, 183] on span "He is used to having his name mispronounced" at bounding box center [408, 184] width 146 height 11
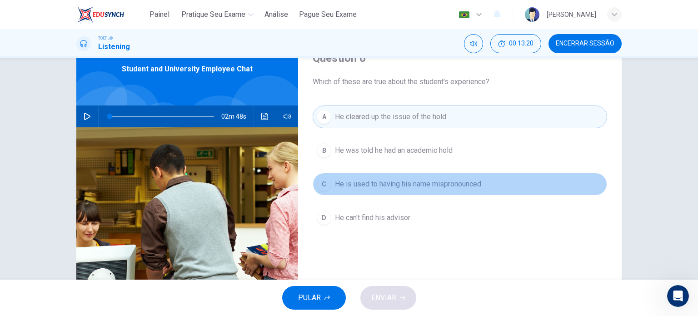
click at [375, 184] on span "He is used to having his name mispronounced" at bounding box center [408, 184] width 146 height 11
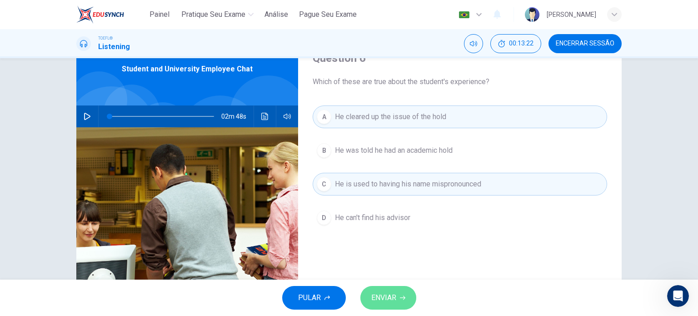
click at [376, 298] on span "ENVIAR" at bounding box center [383, 297] width 25 height 13
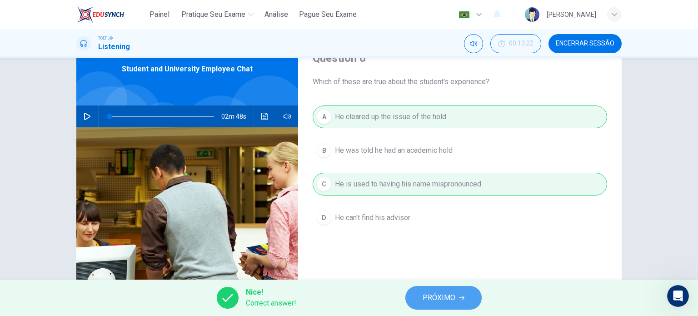
click at [452, 303] on span "PRÓXIMO" at bounding box center [439, 297] width 33 height 13
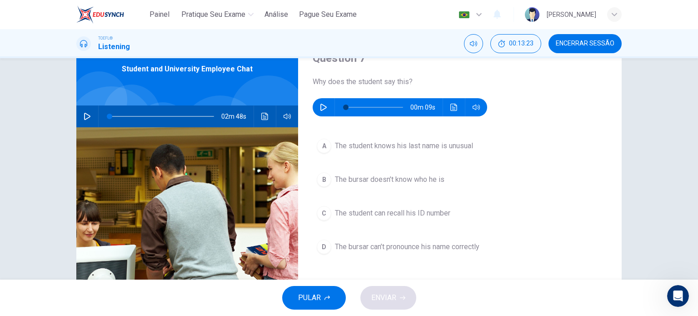
click at [326, 108] on button "button" at bounding box center [323, 107] width 15 height 18
type input "0"
click at [369, 147] on span "The student knows his last name is unusual" at bounding box center [404, 145] width 138 height 11
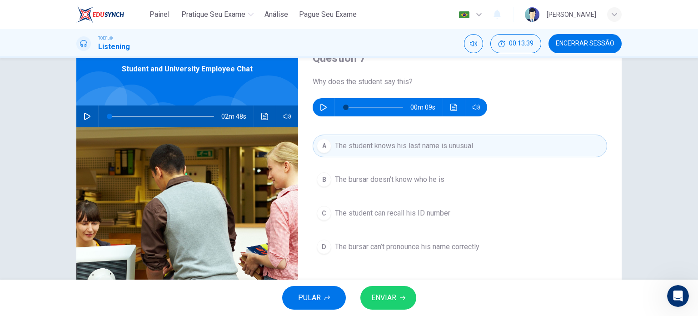
click at [381, 300] on span "ENVIAR" at bounding box center [383, 297] width 25 height 13
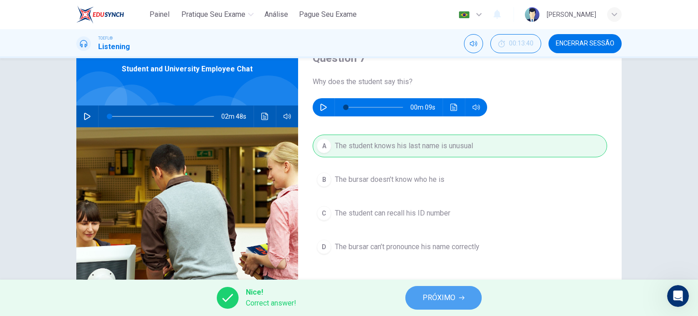
click at [426, 305] on button "PRÓXIMO" at bounding box center [443, 298] width 76 height 24
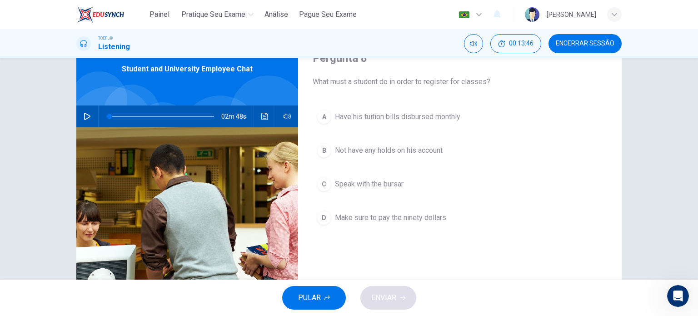
click at [435, 150] on span "Not have any holds on his account" at bounding box center [389, 150] width 108 height 11
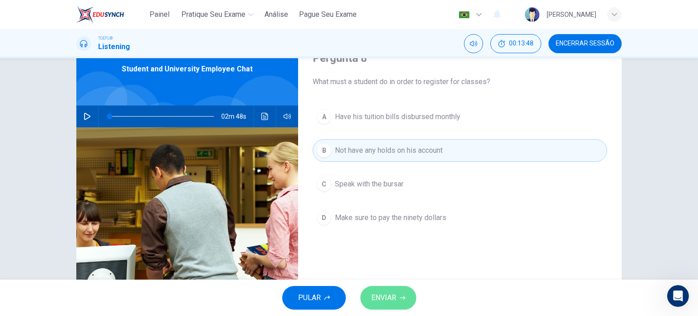
click at [379, 293] on span "ENVIAR" at bounding box center [383, 297] width 25 height 13
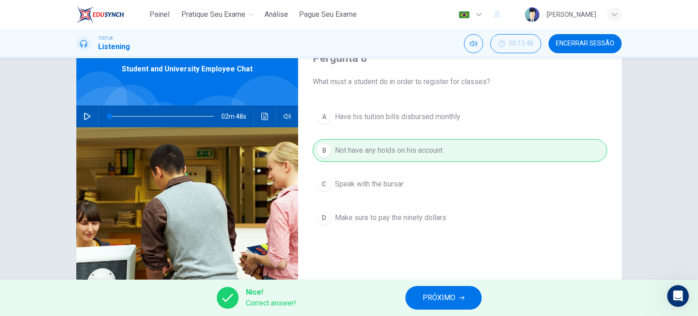
click at [444, 294] on span "PRÓXIMO" at bounding box center [439, 297] width 33 height 13
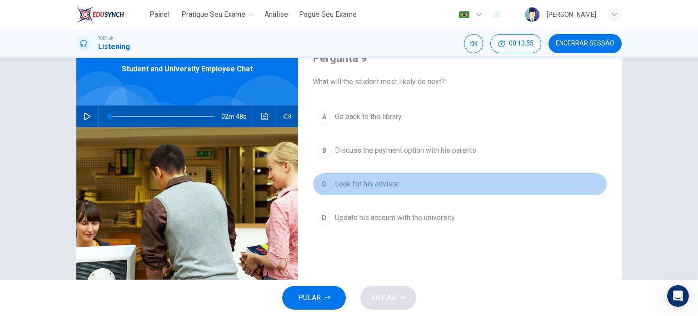
click at [400, 185] on button "C Look for his advisor" at bounding box center [460, 184] width 295 height 23
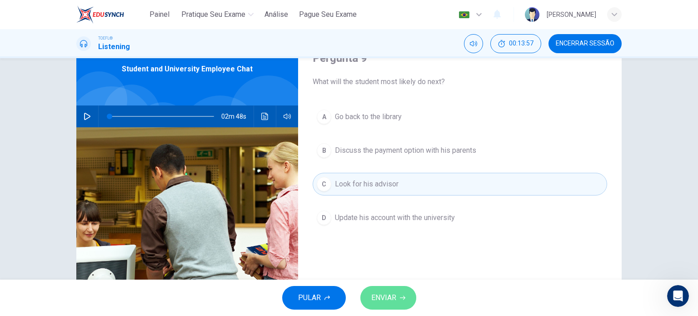
click at [391, 291] on span "ENVIAR" at bounding box center [383, 297] width 25 height 13
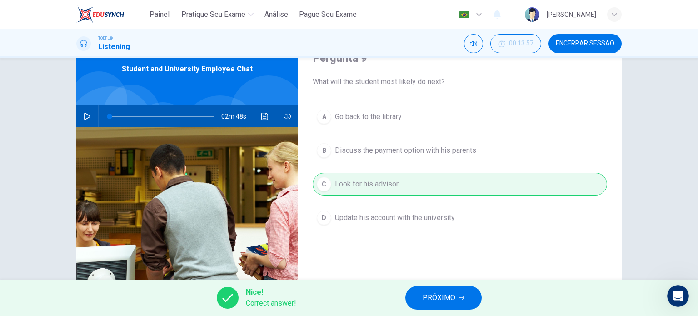
click at [444, 292] on span "PRÓXIMO" at bounding box center [439, 297] width 33 height 13
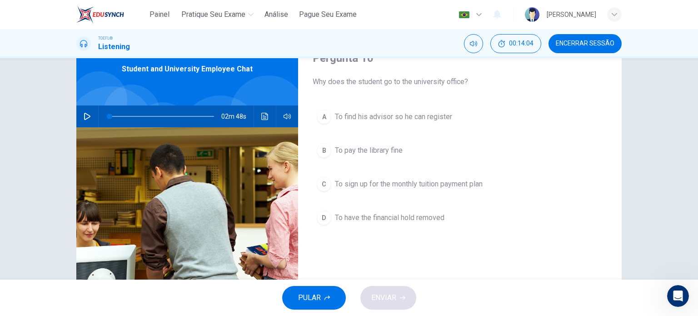
click at [422, 214] on span "To have the financial hold removed" at bounding box center [390, 217] width 110 height 11
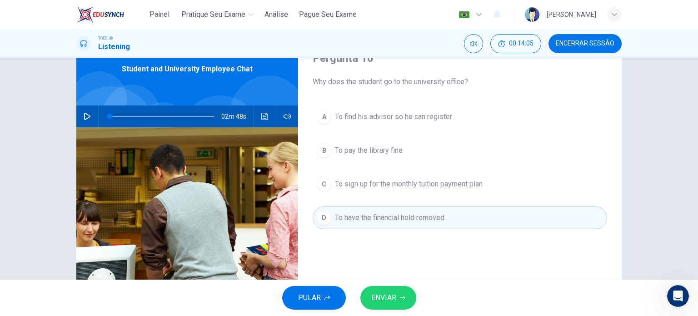
click at [382, 294] on span "ENVIAR" at bounding box center [383, 297] width 25 height 13
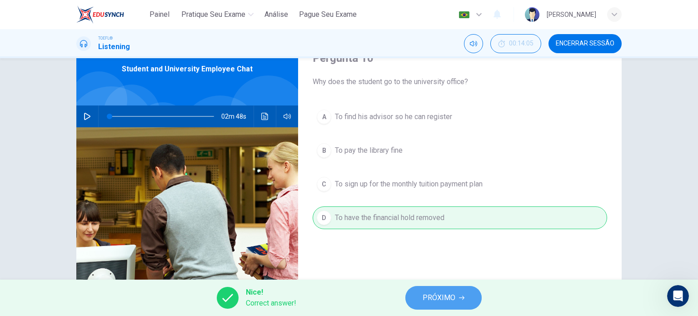
click at [424, 293] on span "PRÓXIMO" at bounding box center [439, 297] width 33 height 13
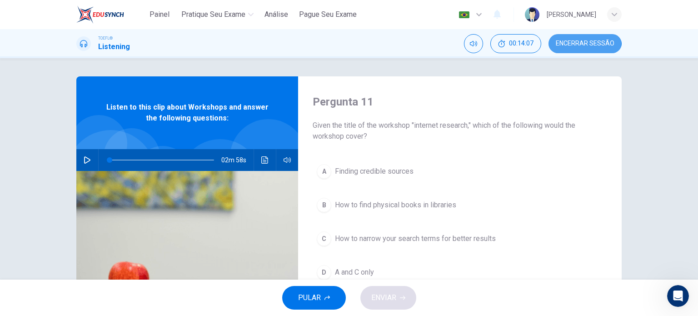
click at [569, 43] on span "Encerrar Sessão" at bounding box center [585, 43] width 59 height 7
